Goal: Information Seeking & Learning: Learn about a topic

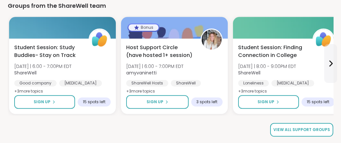
click at [305, 128] on span "View all support groups" at bounding box center [302, 130] width 57 height 6
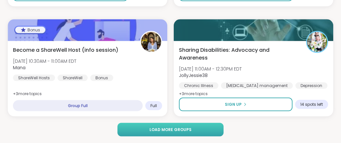
click at [176, 131] on span "Load more groups" at bounding box center [171, 130] width 42 height 6
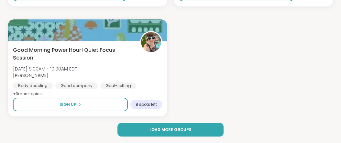
scroll to position [4080, 0]
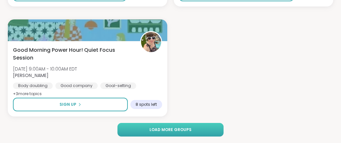
click at [169, 127] on span "Load more groups" at bounding box center [171, 130] width 42 height 6
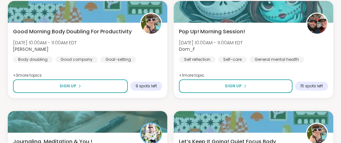
scroll to position [6007, 0]
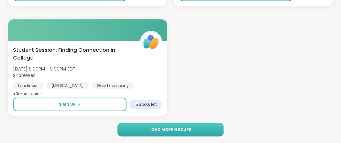
click at [199, 130] on button "Load more groups" at bounding box center [171, 130] width 106 height 14
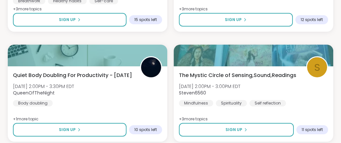
scroll to position [7934, 0]
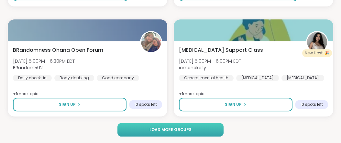
click at [183, 129] on span "Load more groups" at bounding box center [171, 130] width 42 height 6
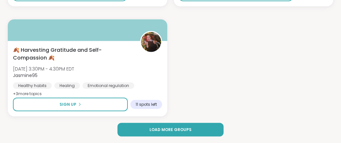
scroll to position [9861, 0]
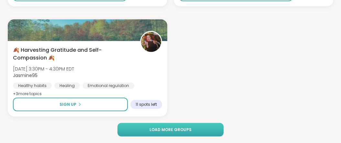
click at [163, 131] on span "Load more groups" at bounding box center [171, 130] width 42 height 6
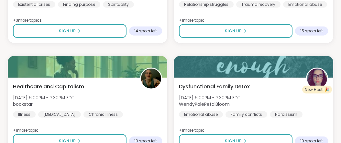
scroll to position [11788, 0]
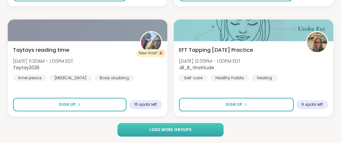
click at [155, 130] on span "Load more groups" at bounding box center [171, 130] width 42 height 6
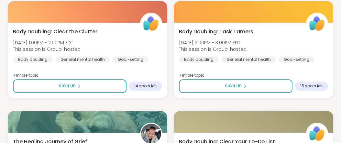
scroll to position [13714, 0]
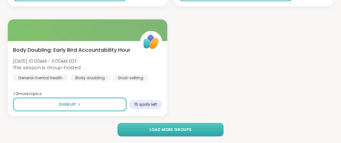
click at [164, 132] on span "Load more groups" at bounding box center [171, 130] width 42 height 6
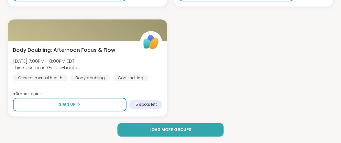
scroll to position [15641, 0]
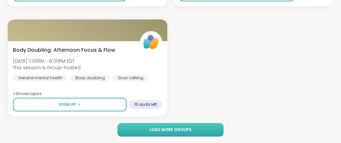
click at [182, 131] on span "Load more groups" at bounding box center [171, 130] width 42 height 6
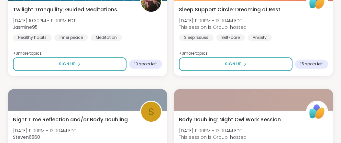
scroll to position [15554, 0]
